Goal: Find specific page/section: Find specific page/section

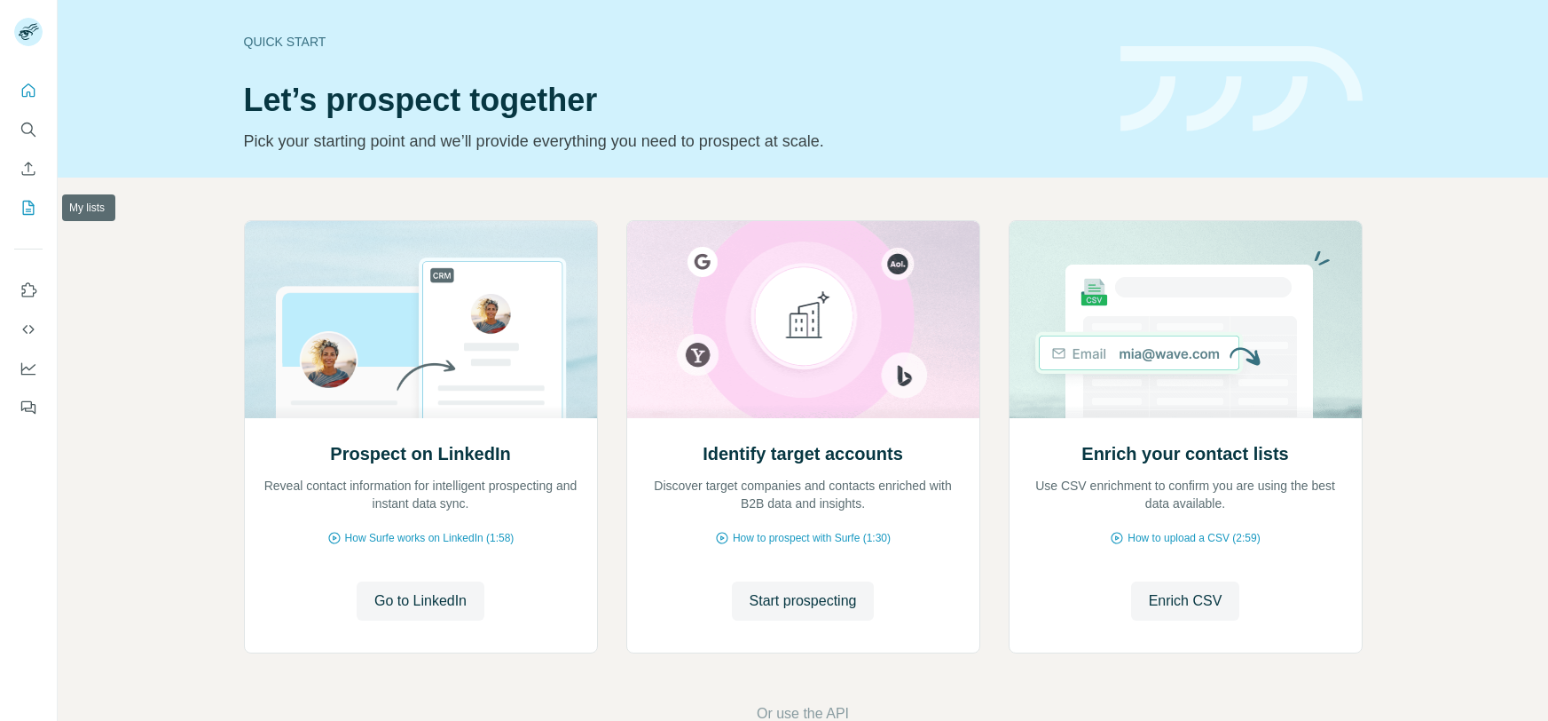
click at [16, 205] on button "My lists" at bounding box center [28, 208] width 28 height 32
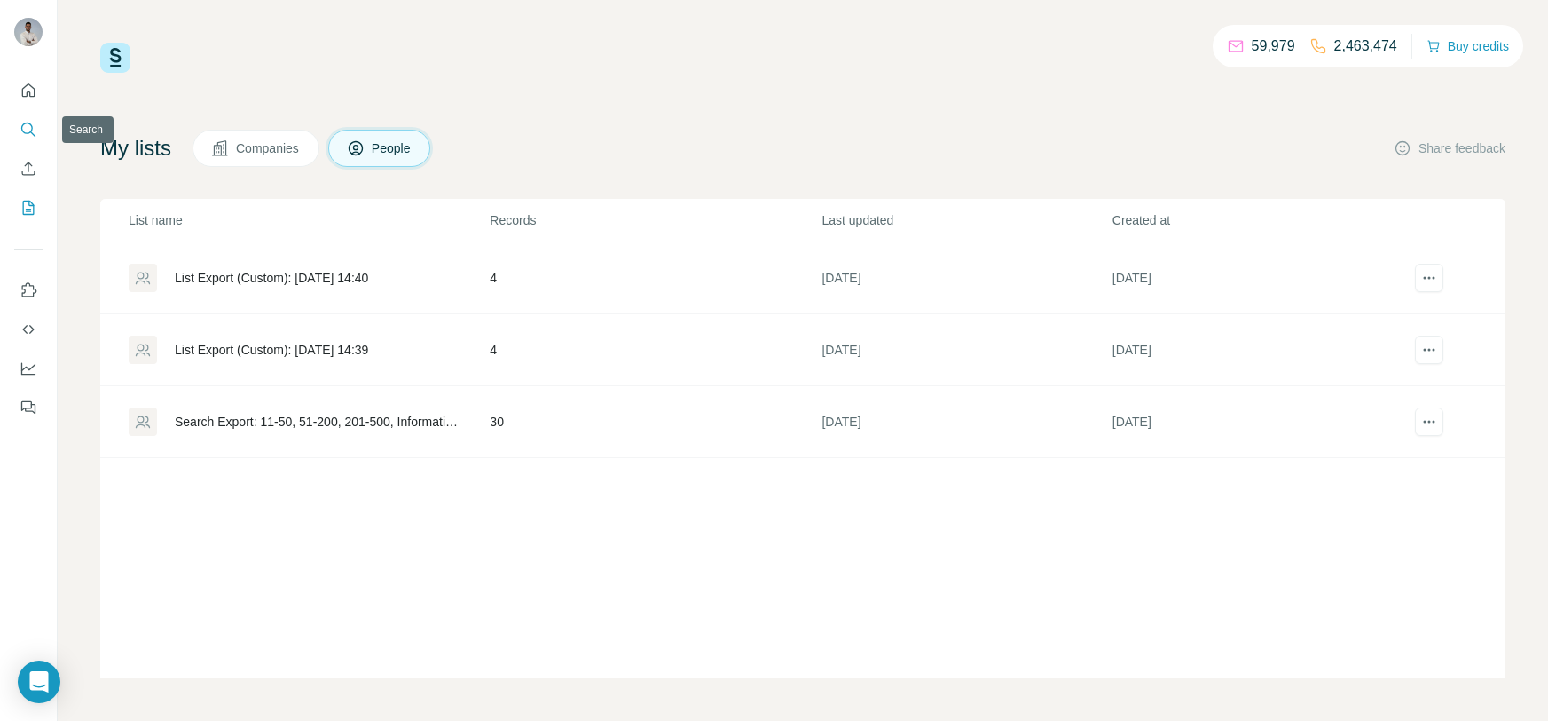
click at [17, 128] on button "Search" at bounding box center [28, 130] width 28 height 32
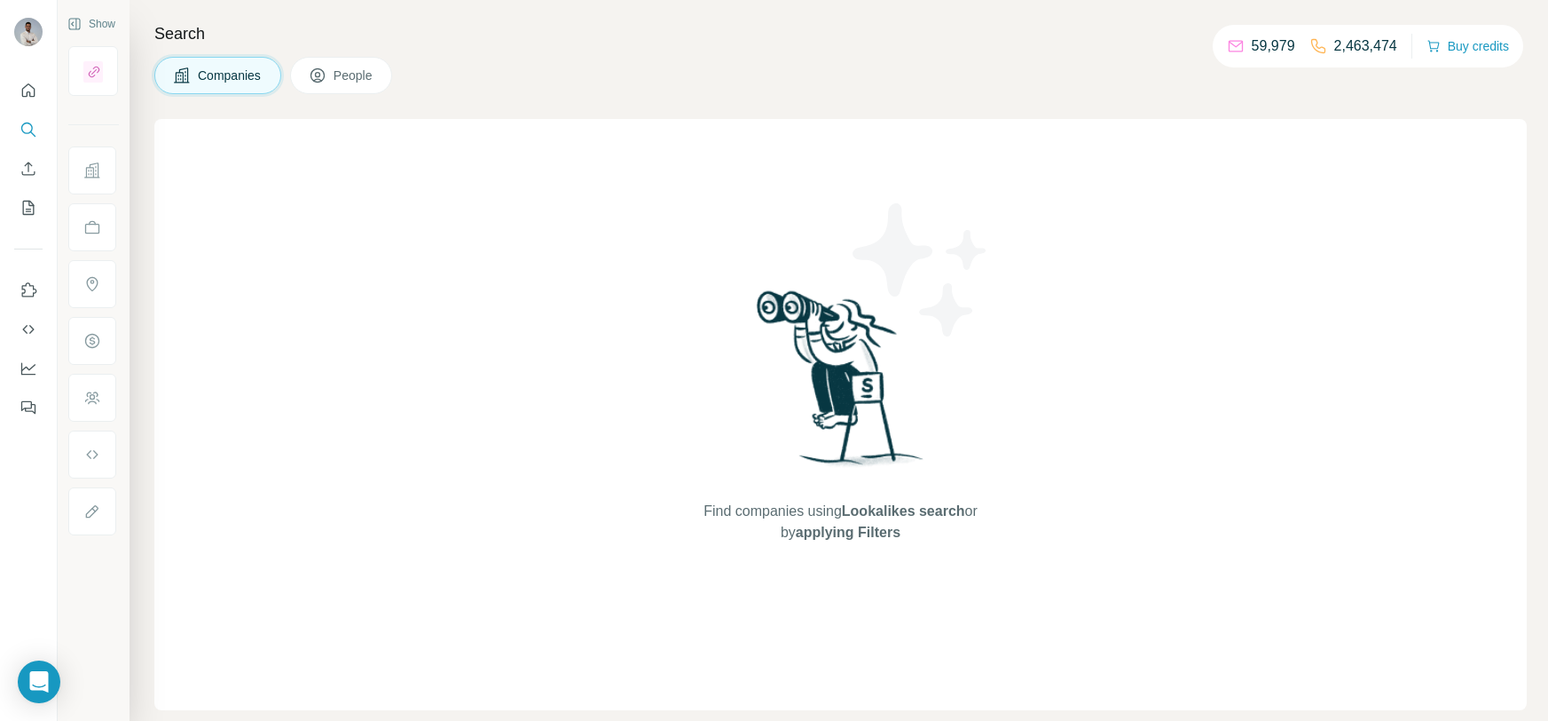
click at [923, 515] on span "Lookalikes search" at bounding box center [903, 510] width 123 height 15
click at [847, 534] on span "applying Filters" at bounding box center [848, 531] width 105 height 15
click at [338, 90] on button "People" at bounding box center [341, 75] width 103 height 37
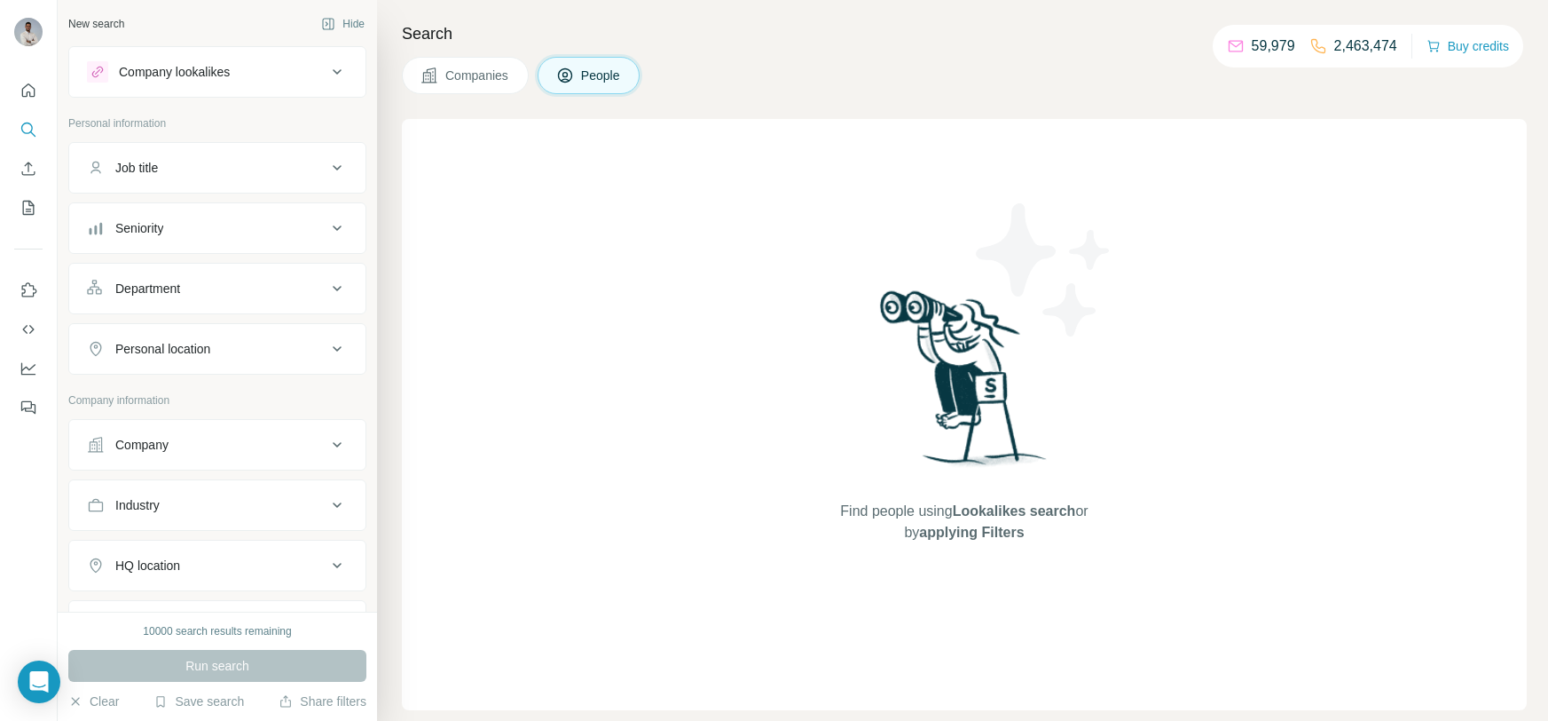
click at [295, 81] on div "Company lookalikes" at bounding box center [207, 71] width 240 height 21
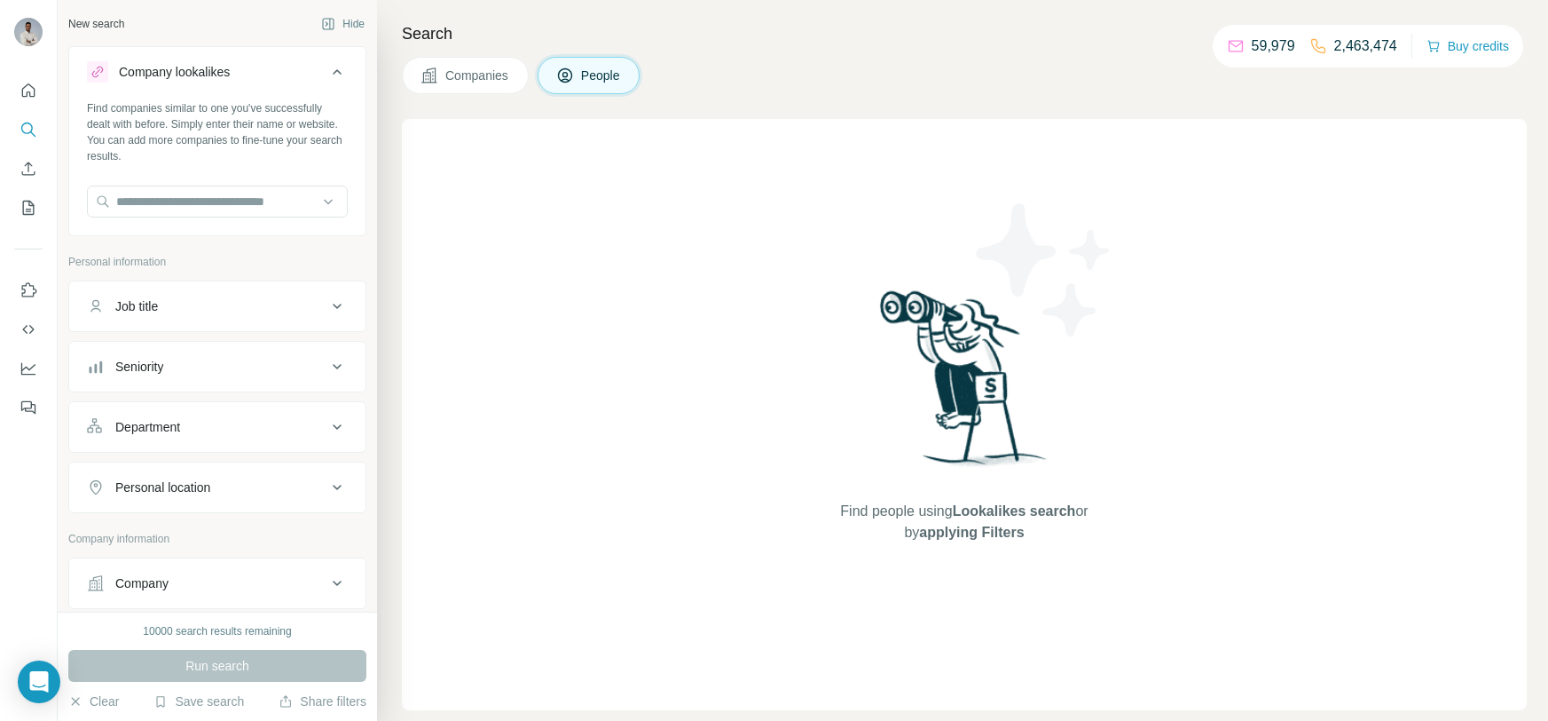
click at [295, 81] on div "Company lookalikes" at bounding box center [207, 71] width 240 height 21
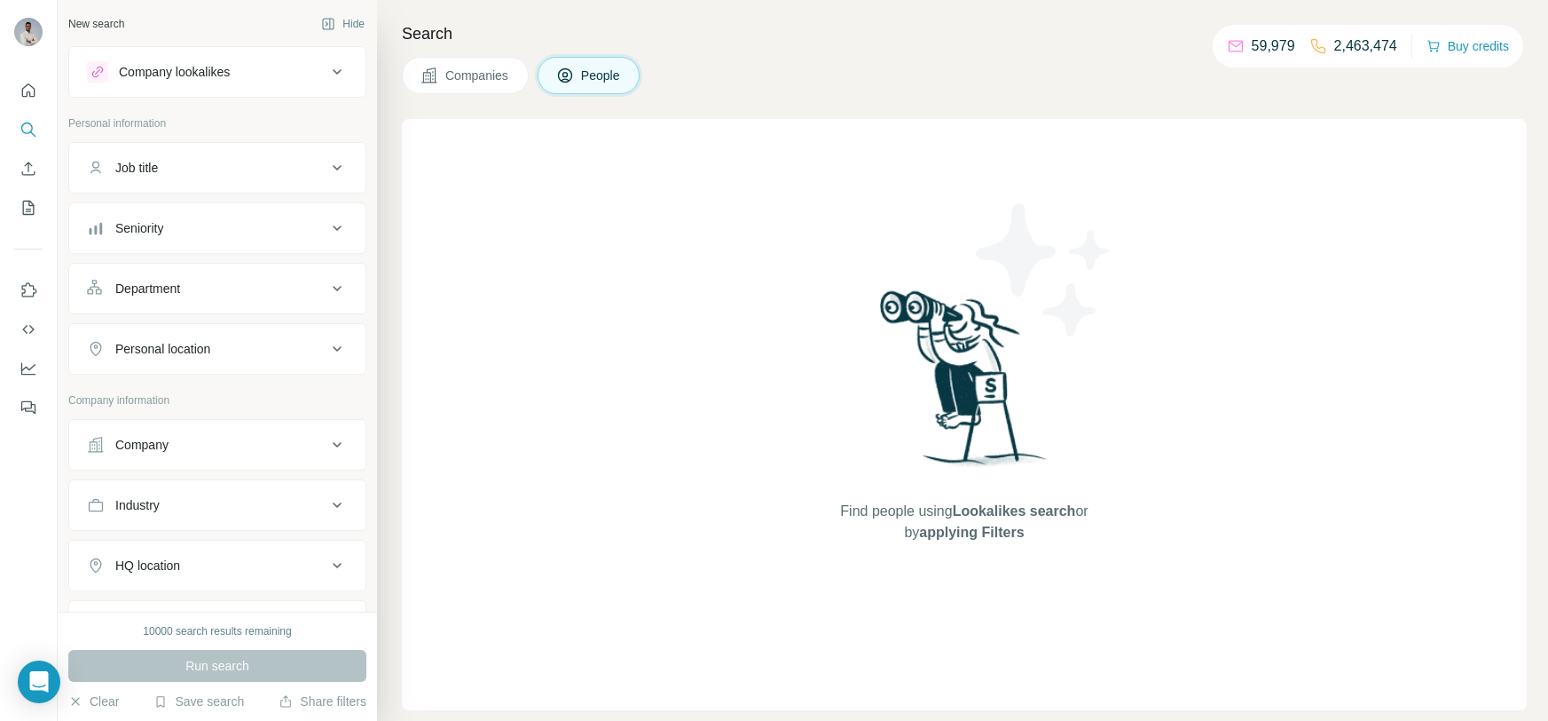
click at [281, 161] on div "Job title" at bounding box center [207, 168] width 240 height 18
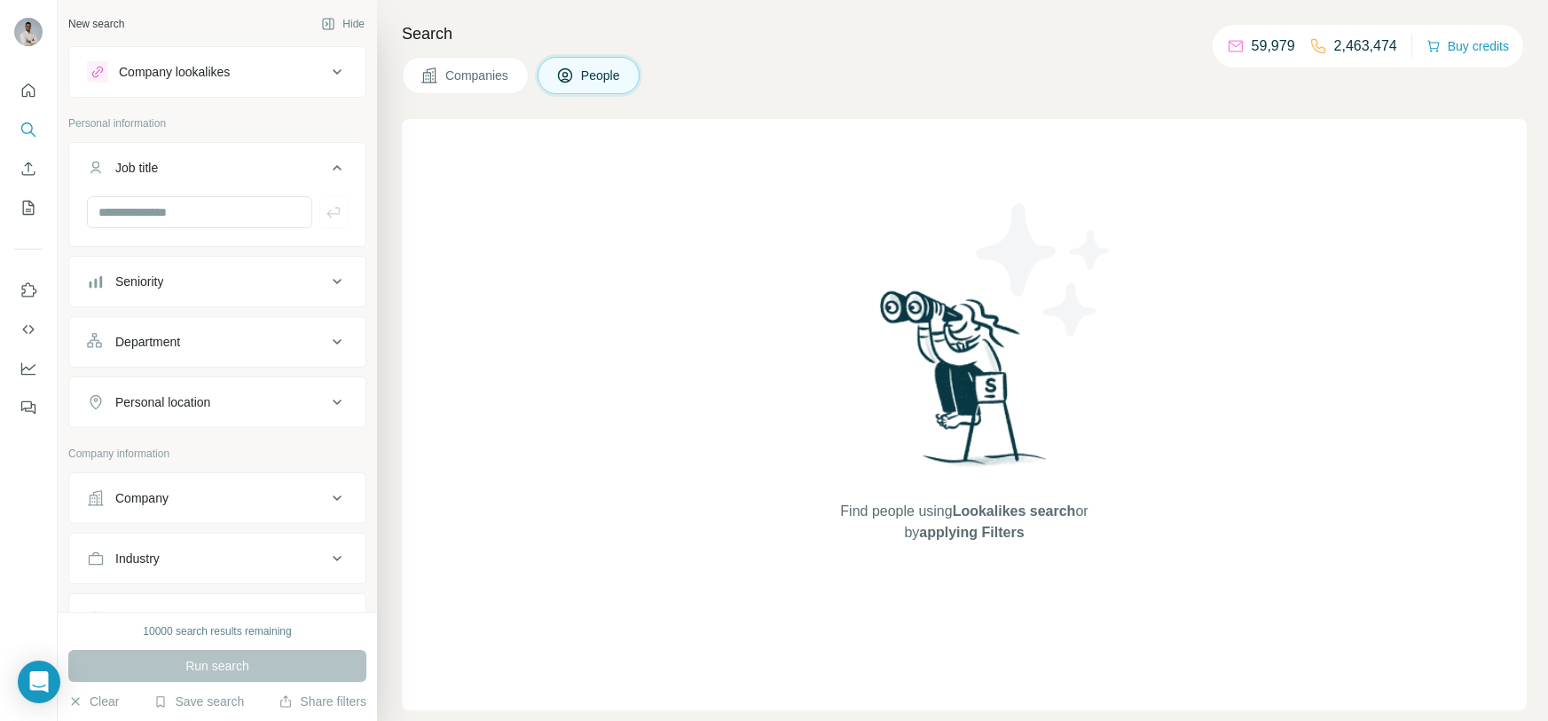
click at [281, 161] on div "Job title" at bounding box center [207, 168] width 240 height 18
